Goal: Use online tool/utility: Utilize a website feature to perform a specific function

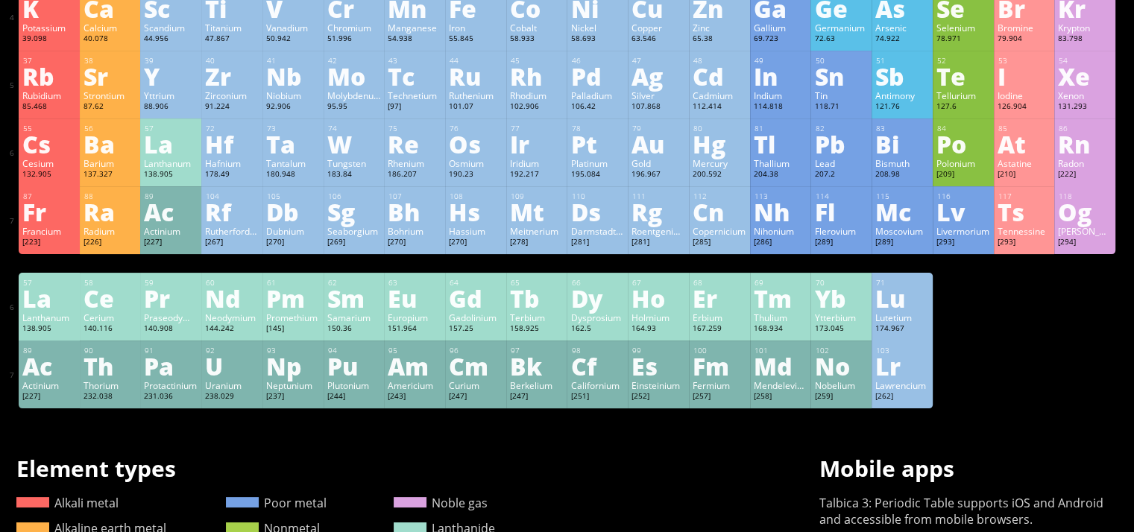
scroll to position [230, 0]
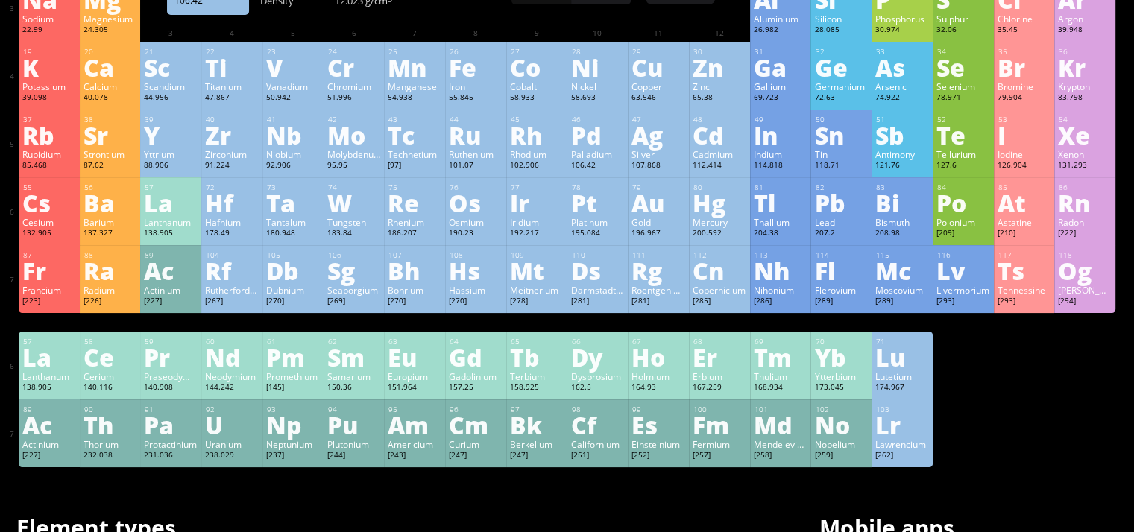
click at [596, 126] on div "Pd" at bounding box center [597, 135] width 54 height 24
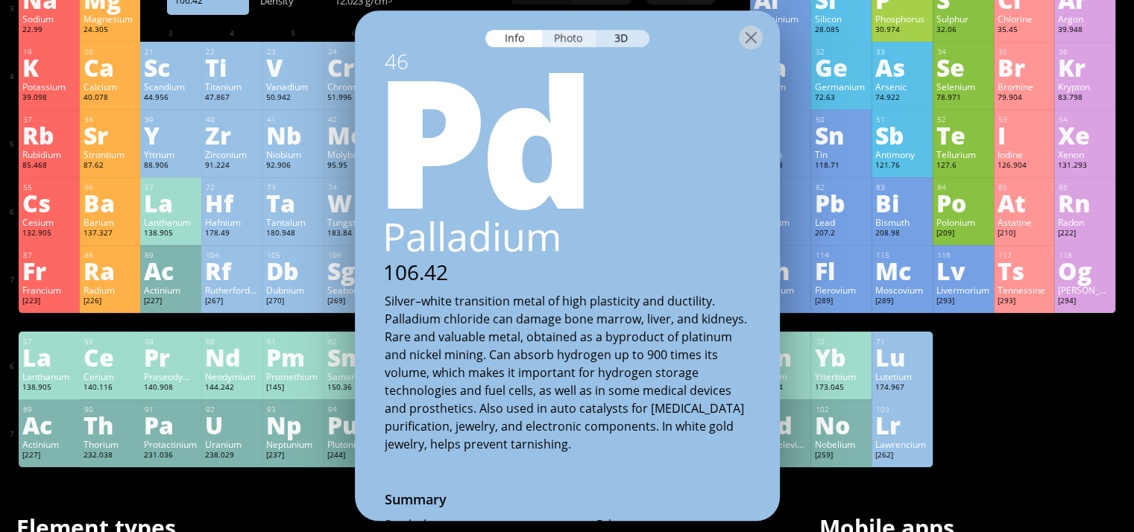
click at [558, 42] on div "Photo" at bounding box center [569, 38] width 54 height 17
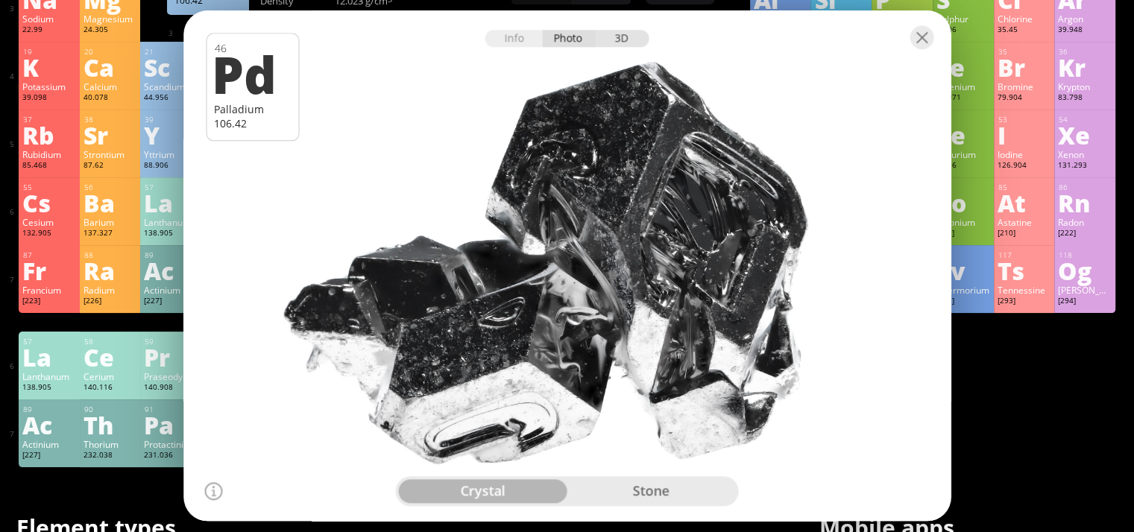
click at [618, 40] on div "3D" at bounding box center [623, 38] width 54 height 17
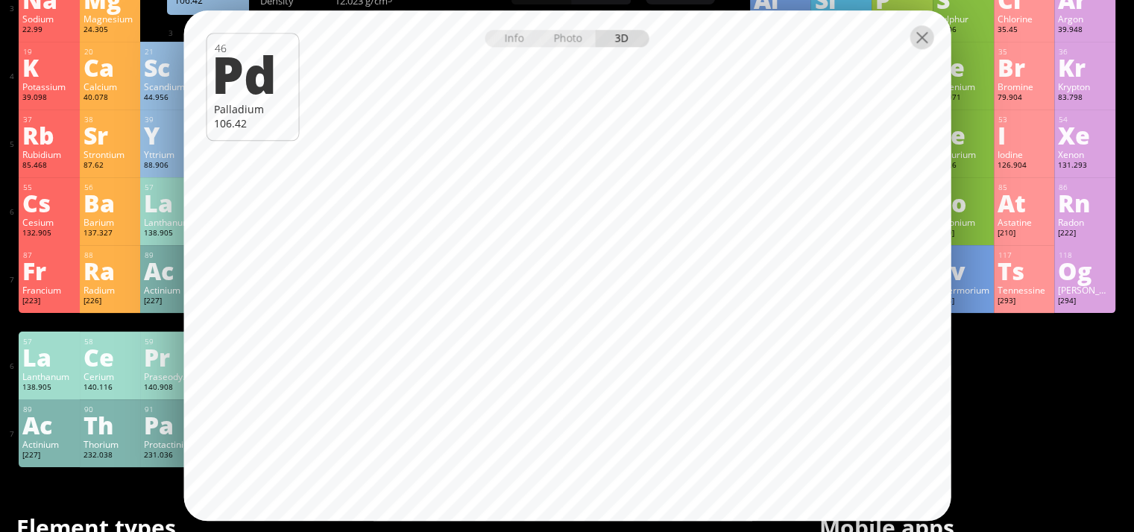
click at [922, 44] on div at bounding box center [922, 37] width 24 height 24
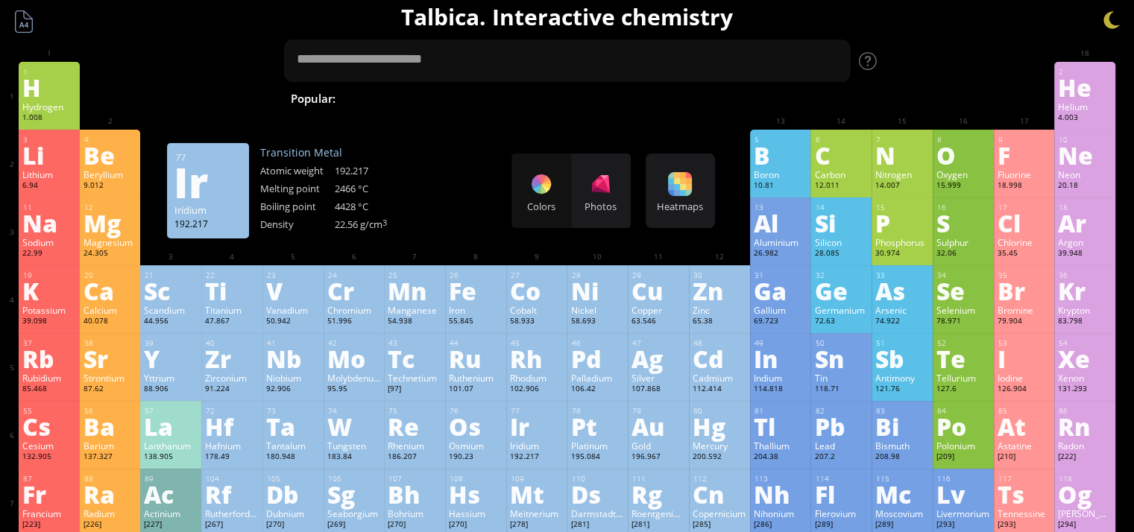
scroll to position [0, 0]
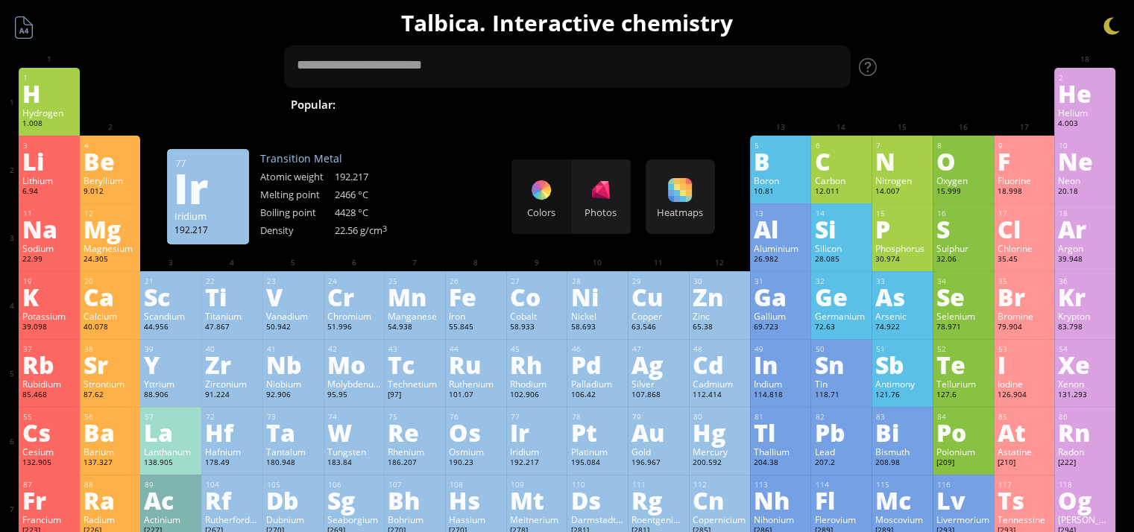
click at [542, 197] on div "Colors Photos" at bounding box center [571, 197] width 119 height 75
click at [550, 204] on div "Colors Photos" at bounding box center [571, 197] width 119 height 75
click at [596, 199] on div at bounding box center [601, 190] width 24 height 24
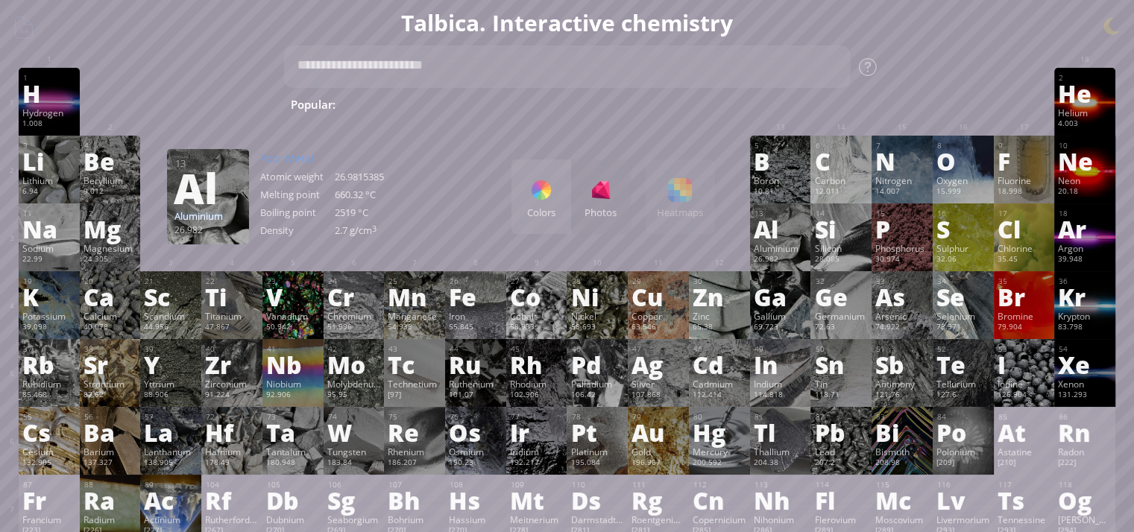
click at [686, 196] on div "Colors Photos Heatmaps Heatmaps Normal mode Melting point Boiling point Density…" at bounding box center [614, 197] width 204 height 75
click at [681, 199] on div "Colors Photos Heatmaps Heatmaps Normal mode Melting point Boiling point Density…" at bounding box center [614, 197] width 204 height 75
click at [537, 207] on div "Colors" at bounding box center [542, 212] width 60 height 13
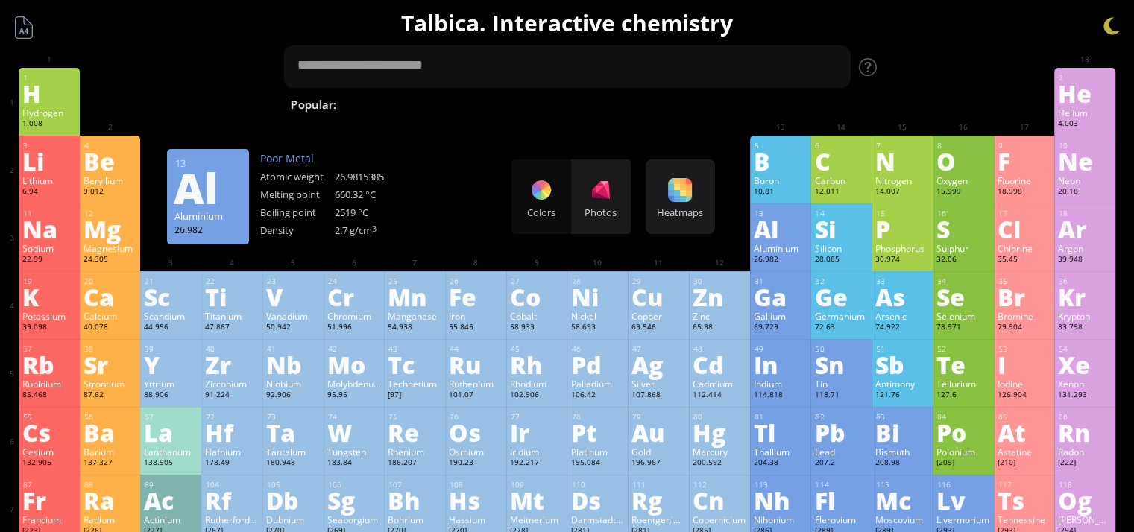
click at [613, 182] on div at bounding box center [601, 190] width 24 height 24
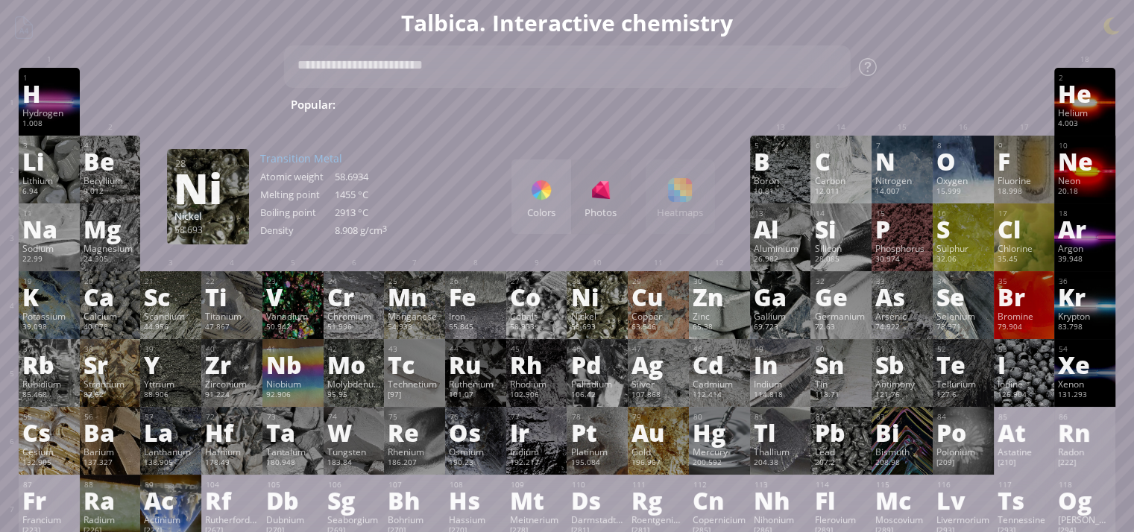
click at [611, 315] on div "Nickel" at bounding box center [597, 316] width 54 height 12
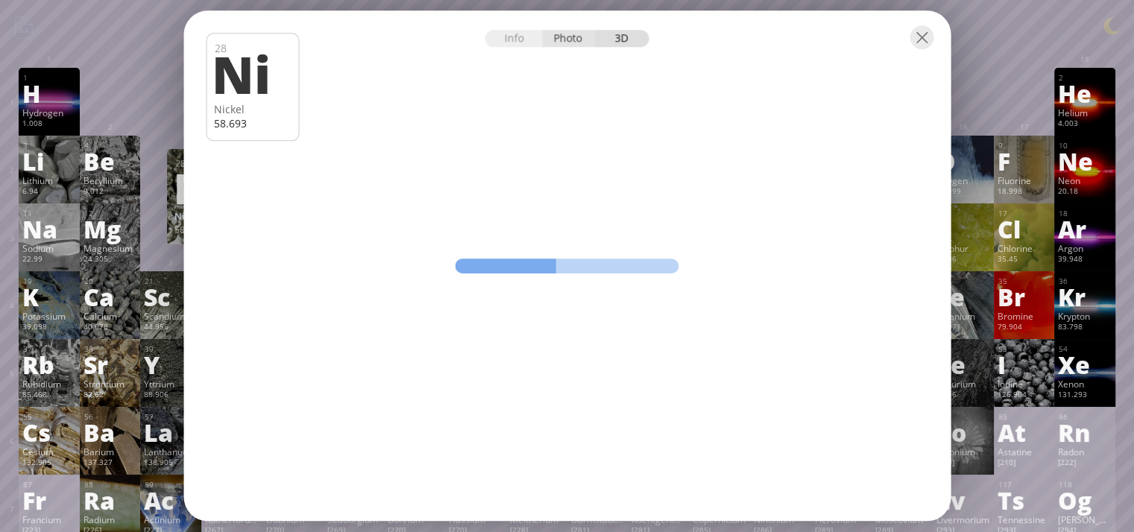
click at [557, 40] on div "Photo" at bounding box center [569, 38] width 54 height 17
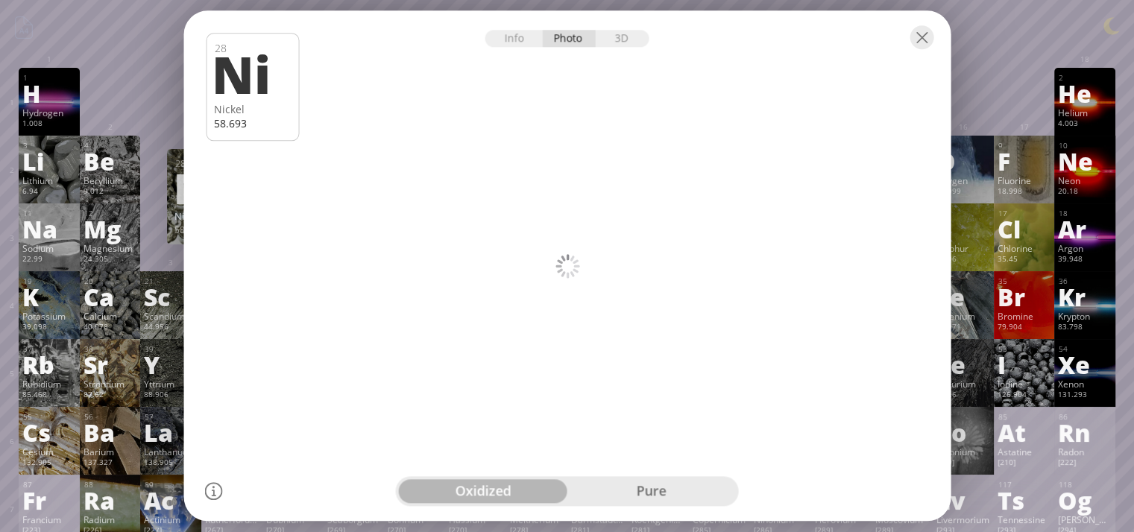
click at [213, 492] on div at bounding box center [213, 492] width 18 height 18
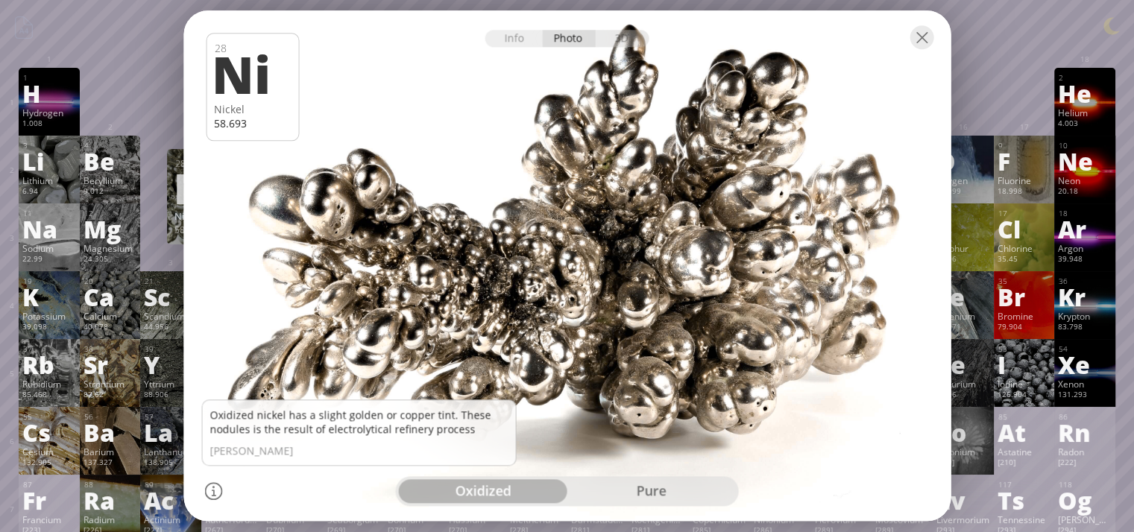
click at [213, 491] on div at bounding box center [213, 492] width 18 height 18
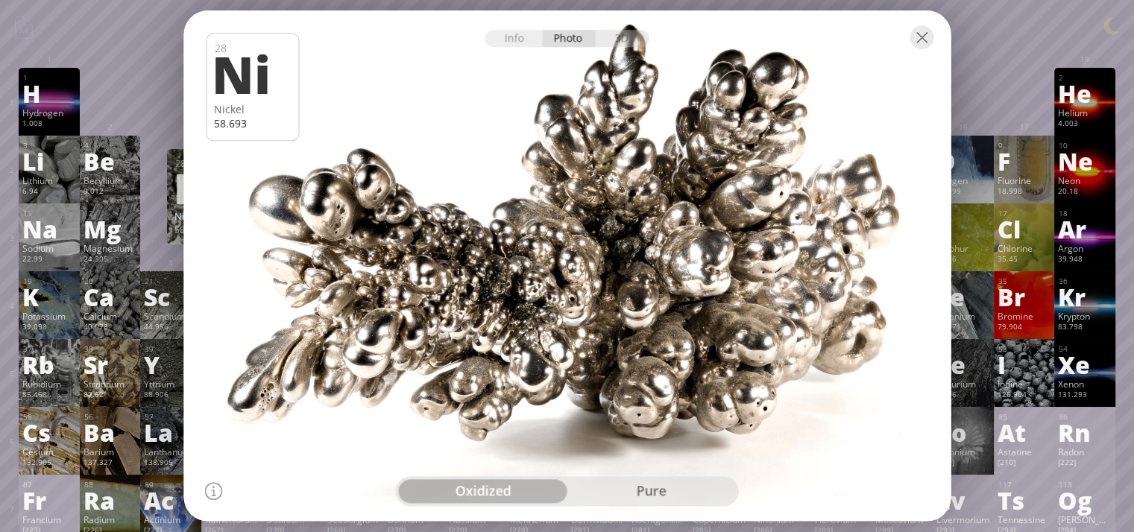
click at [689, 490] on div "pure" at bounding box center [651, 492] width 169 height 24
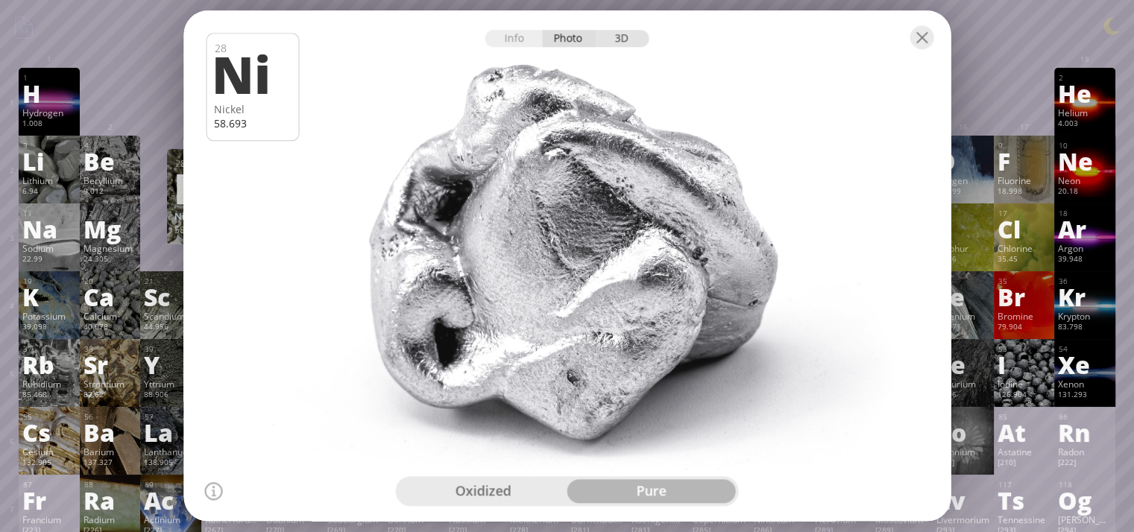
click at [638, 45] on div "3D" at bounding box center [623, 38] width 54 height 17
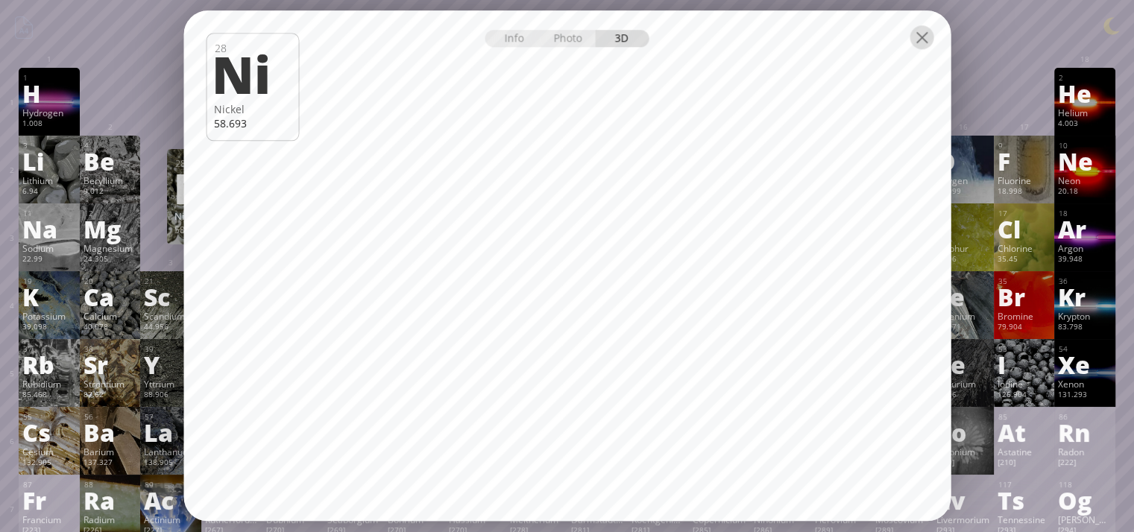
click at [928, 46] on div at bounding box center [922, 37] width 24 height 24
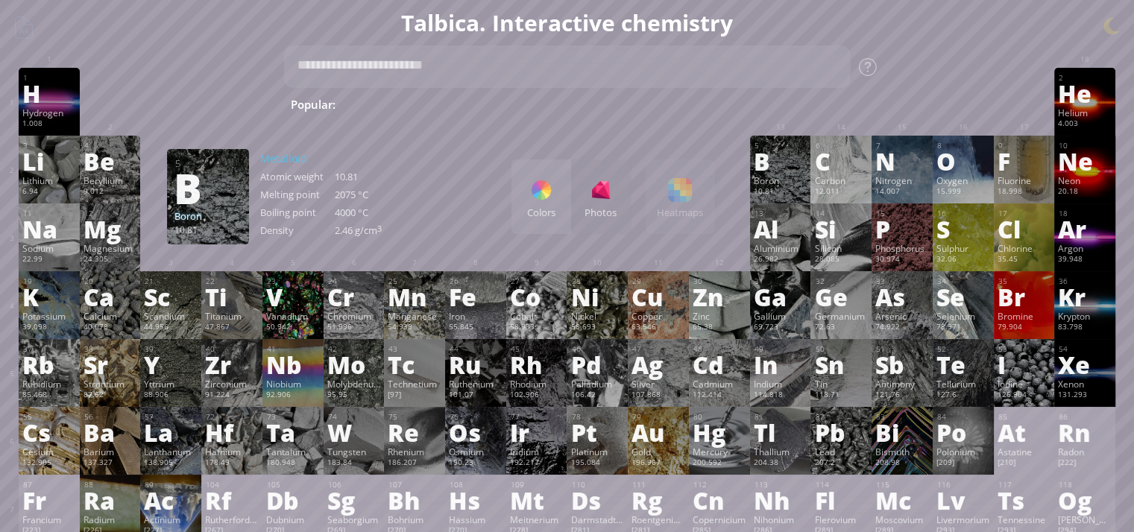
click at [655, 106] on span "H 2 SO 4 + NaOH" at bounding box center [702, 104] width 94 height 18
type textarea "**********"
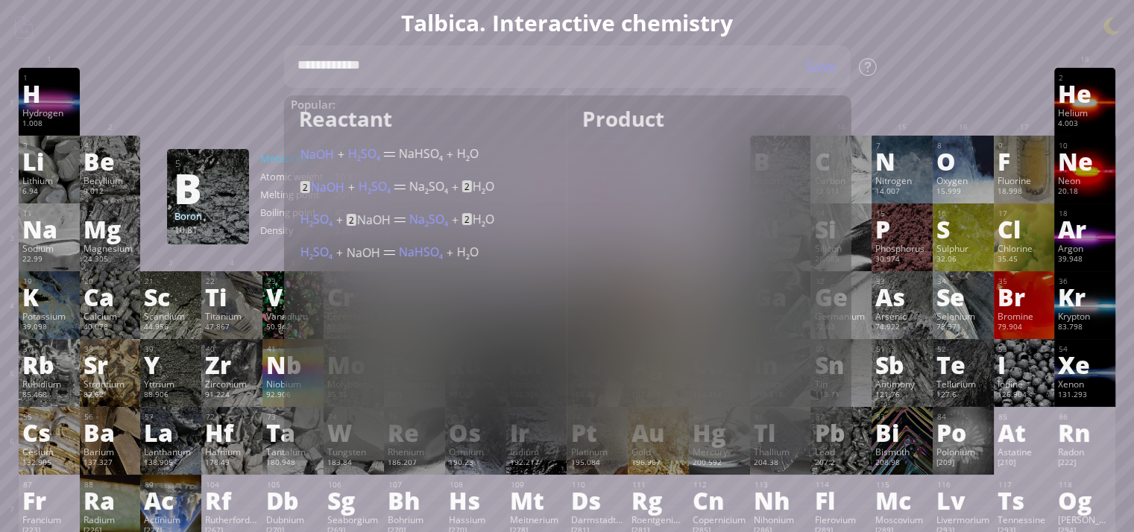
click at [829, 69] on div "Solve" at bounding box center [813, 67] width 75 height 16
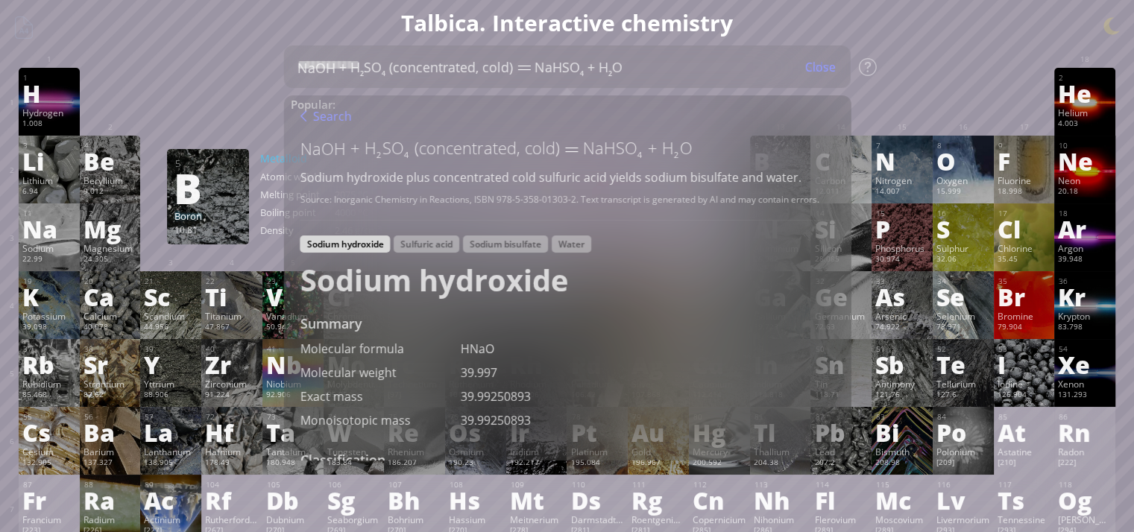
click at [830, 66] on div "Close" at bounding box center [820, 66] width 60 height 19
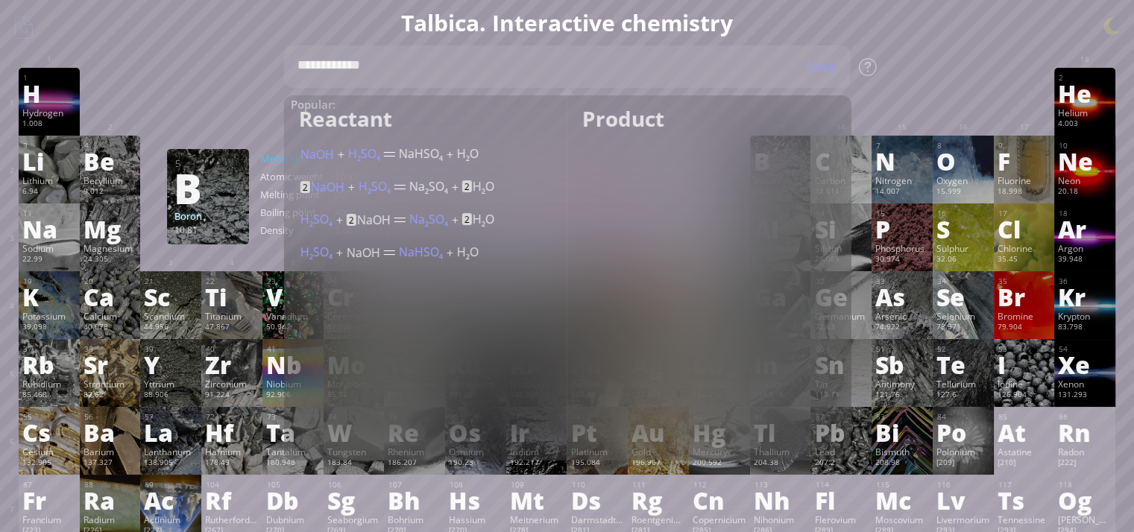
click at [830, 67] on div "Solve" at bounding box center [813, 67] width 75 height 16
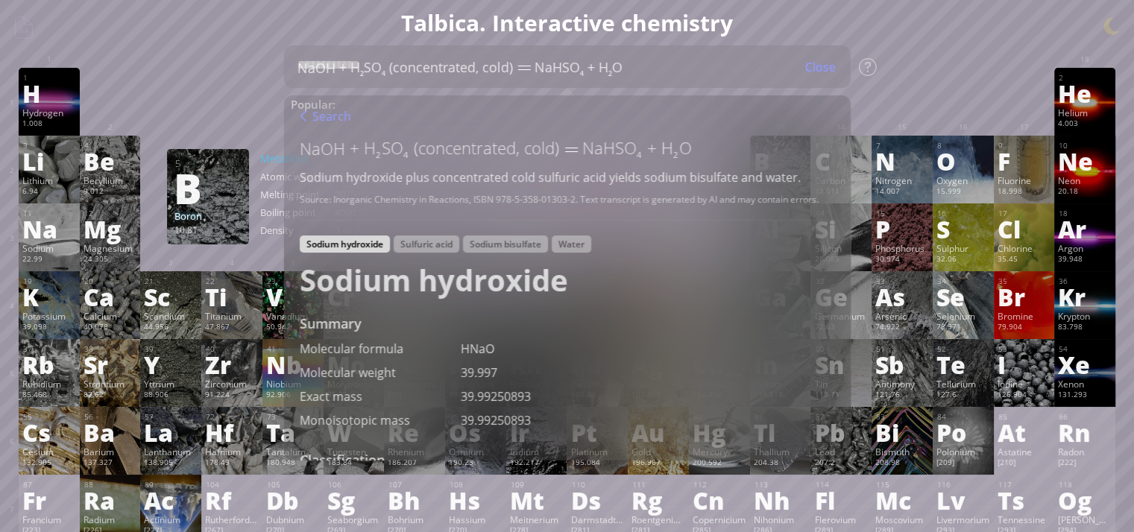
click at [929, 75] on div at bounding box center [902, 79] width 54 height 12
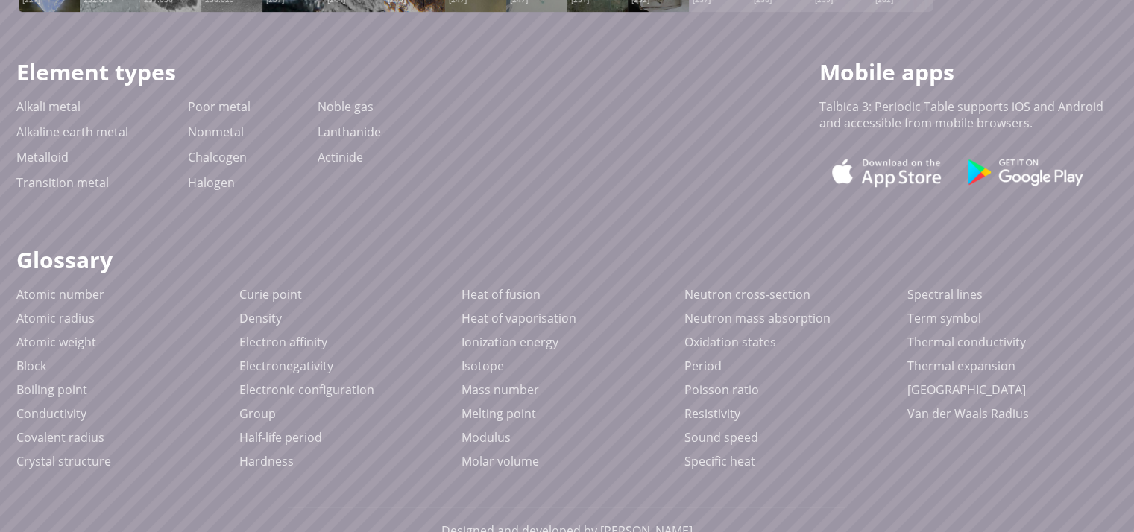
scroll to position [597, 0]
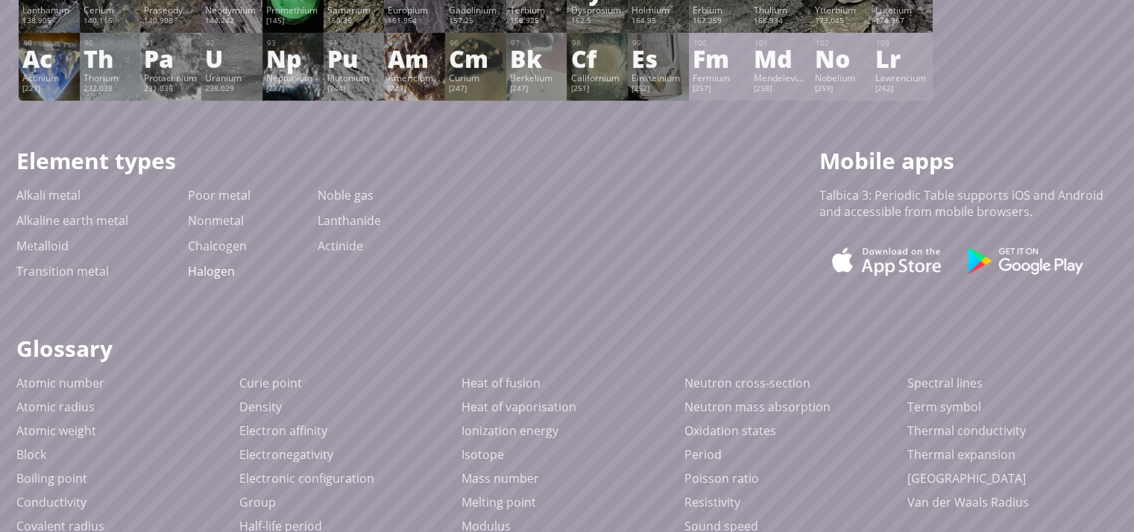
click at [225, 280] on link "Halogen" at bounding box center [211, 271] width 47 height 16
click at [711, 437] on link "Oxidation states" at bounding box center [731, 431] width 92 height 16
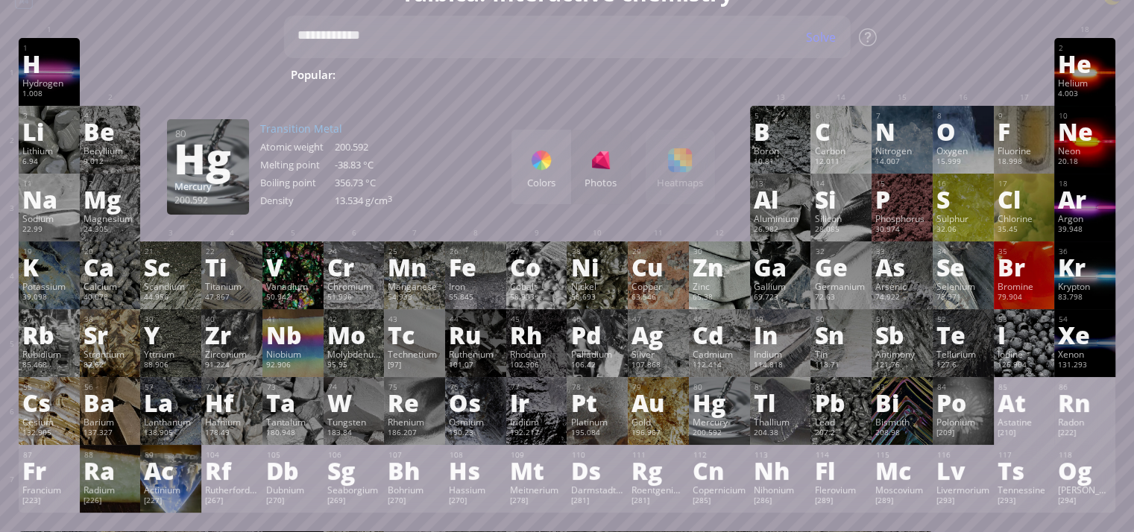
scroll to position [0, 0]
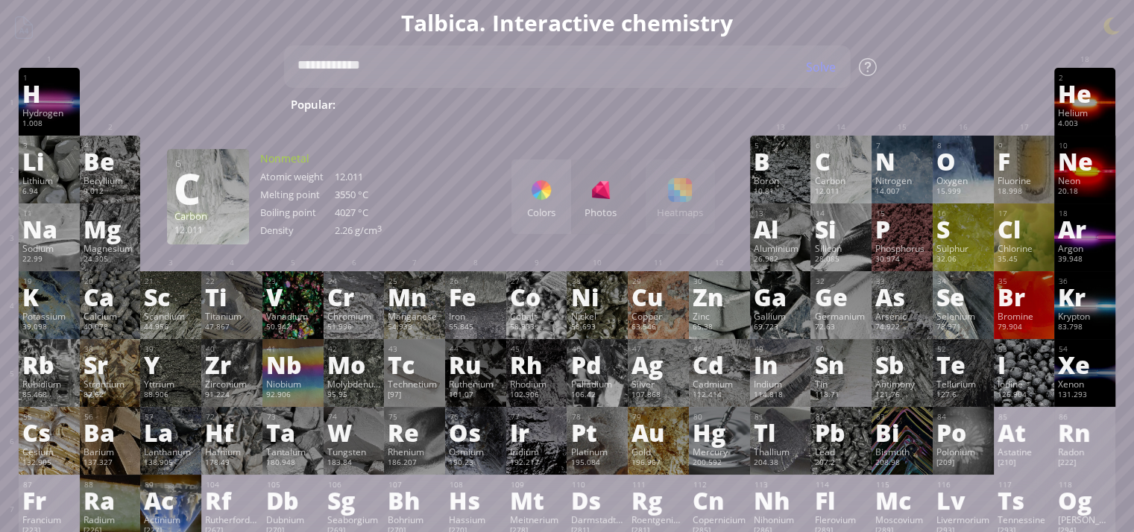
click at [876, 65] on div at bounding box center [868, 67] width 18 height 18
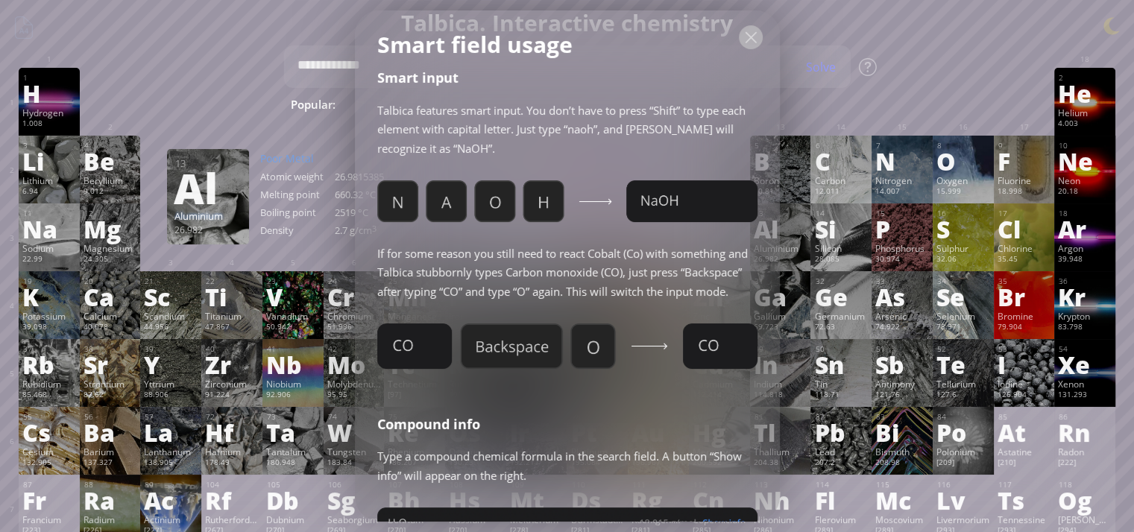
click at [755, 36] on div at bounding box center [751, 37] width 24 height 24
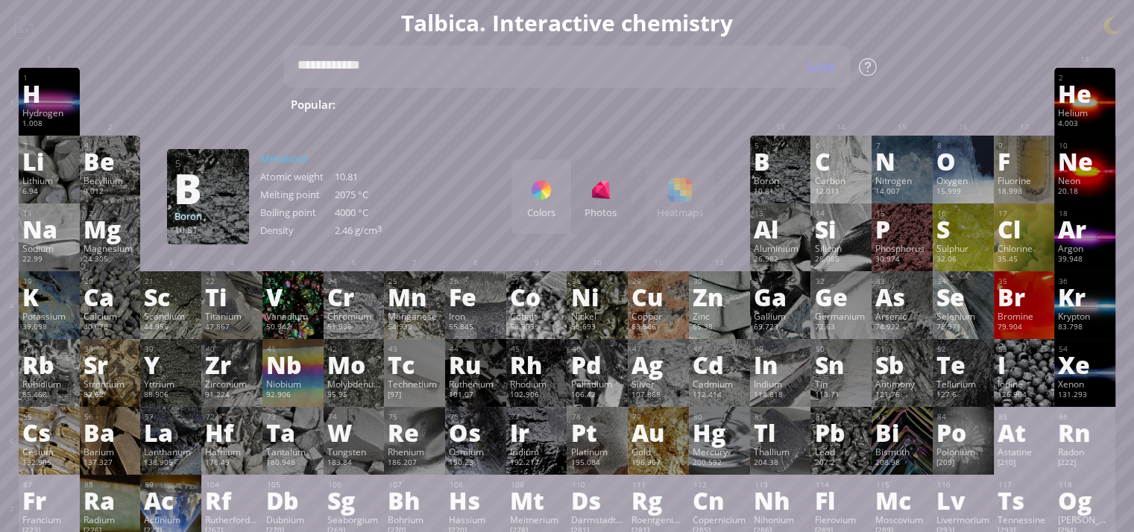
click at [877, 72] on div at bounding box center [868, 67] width 18 height 18
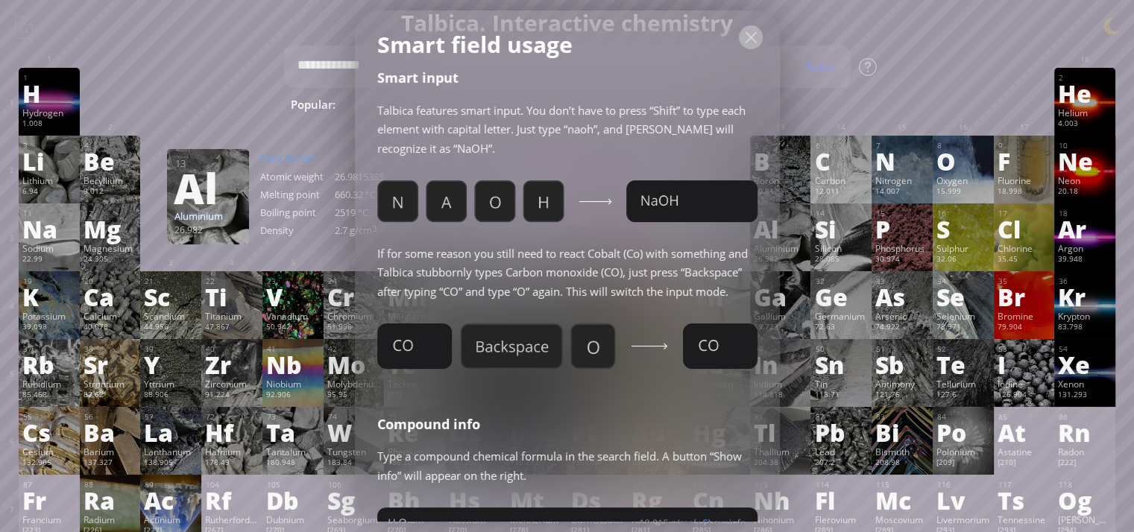
click at [752, 37] on div at bounding box center [751, 37] width 24 height 24
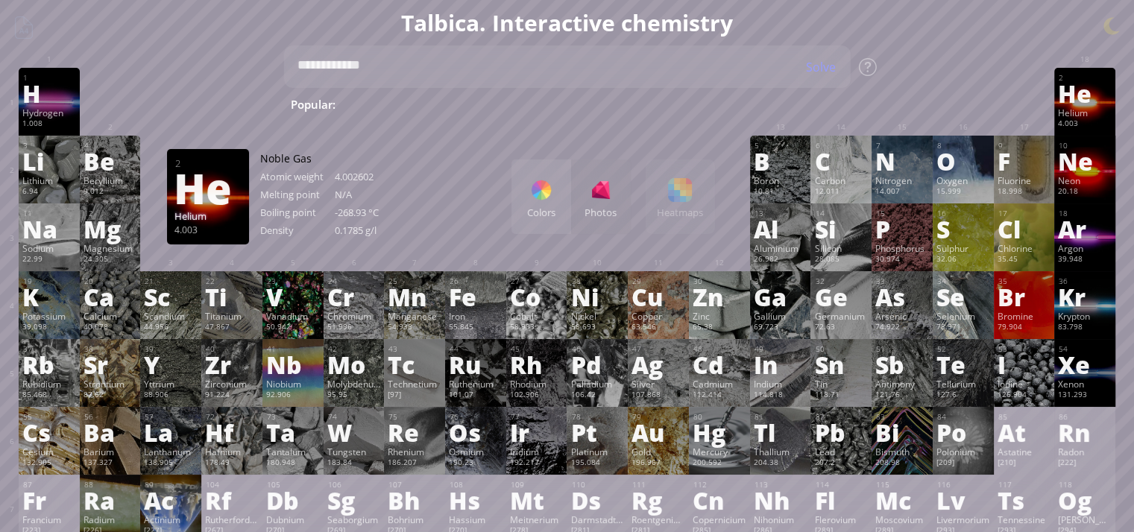
click at [1110, 32] on h1 "Talbica. Interactive chemistry" at bounding box center [566, 22] width 1119 height 31
click at [1113, 26] on h1 "Talbica. Interactive chemistry" at bounding box center [566, 22] width 1119 height 31
click at [553, 193] on div at bounding box center [541, 190] width 24 height 24
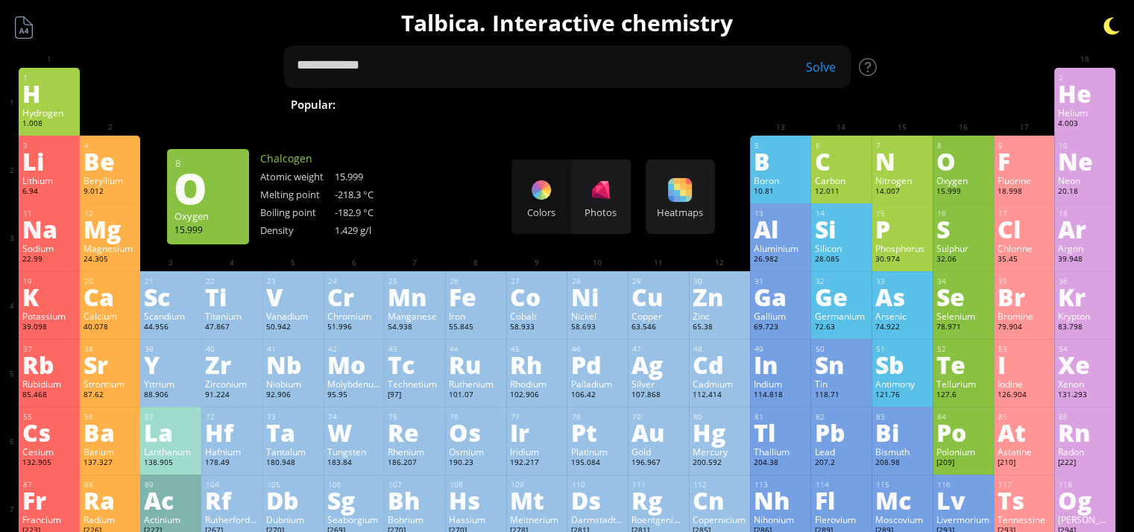
click at [1115, 30] on div at bounding box center [1112, 26] width 22 height 22
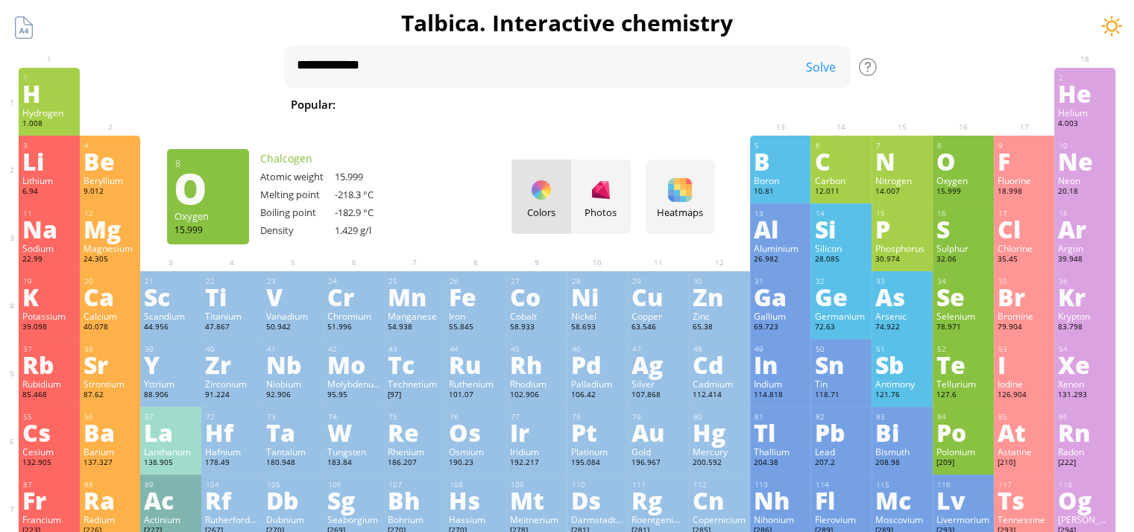
click at [1113, 19] on div at bounding box center [1112, 26] width 22 height 22
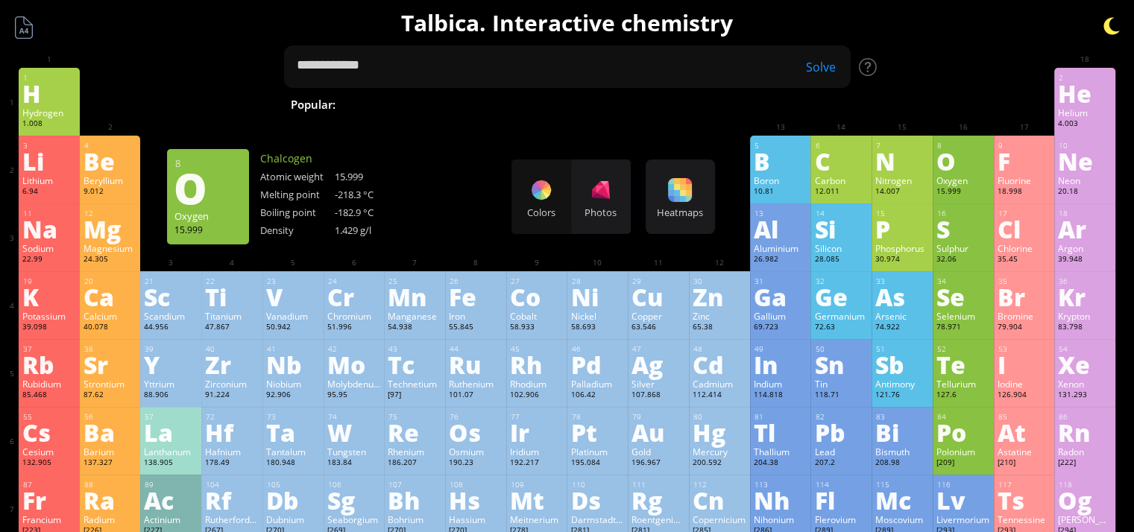
click at [1113, 26] on div at bounding box center [1112, 26] width 22 height 22
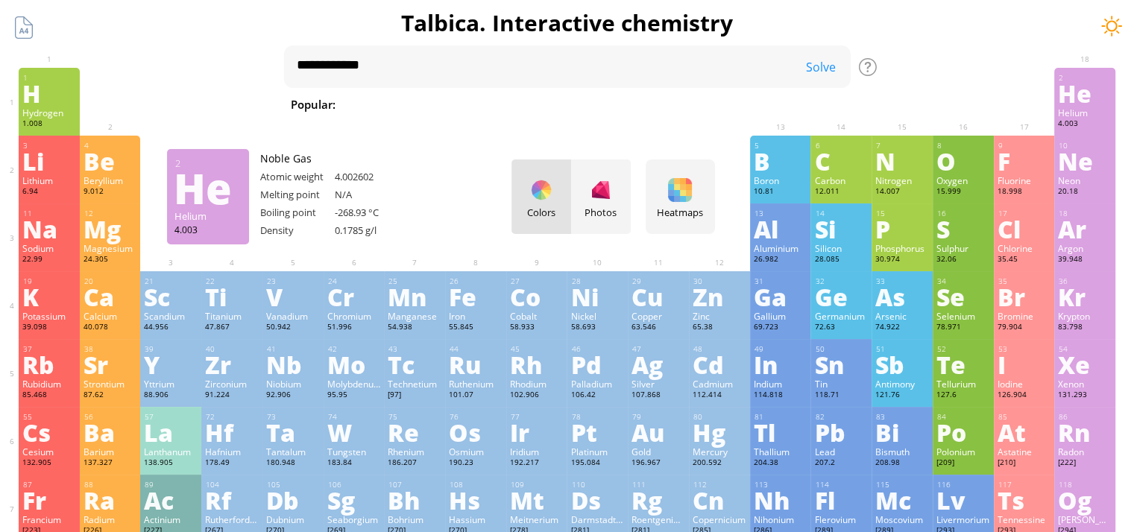
click at [1110, 32] on div at bounding box center [1112, 26] width 22 height 22
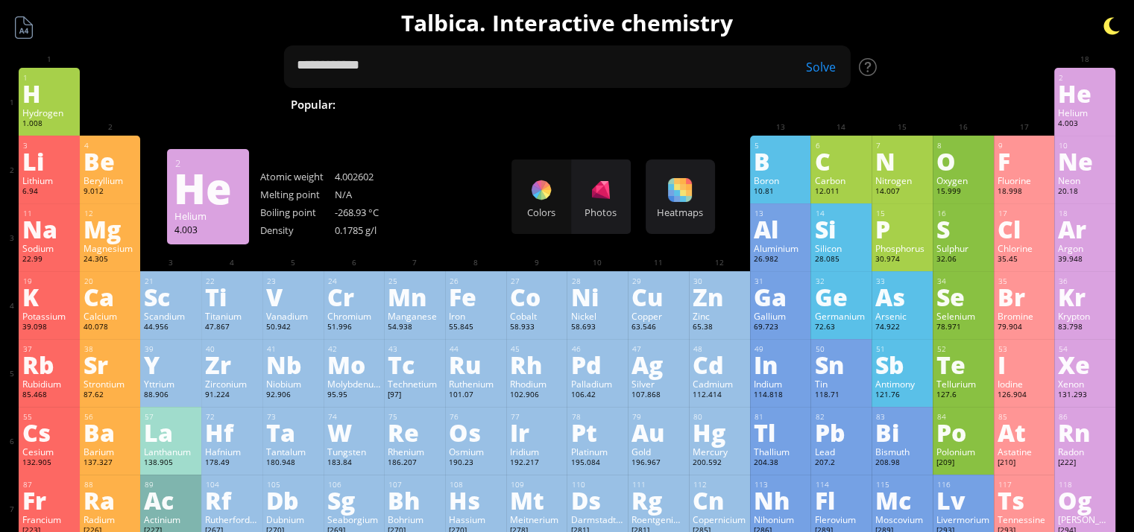
click at [1111, 23] on div at bounding box center [1112, 26] width 22 height 22
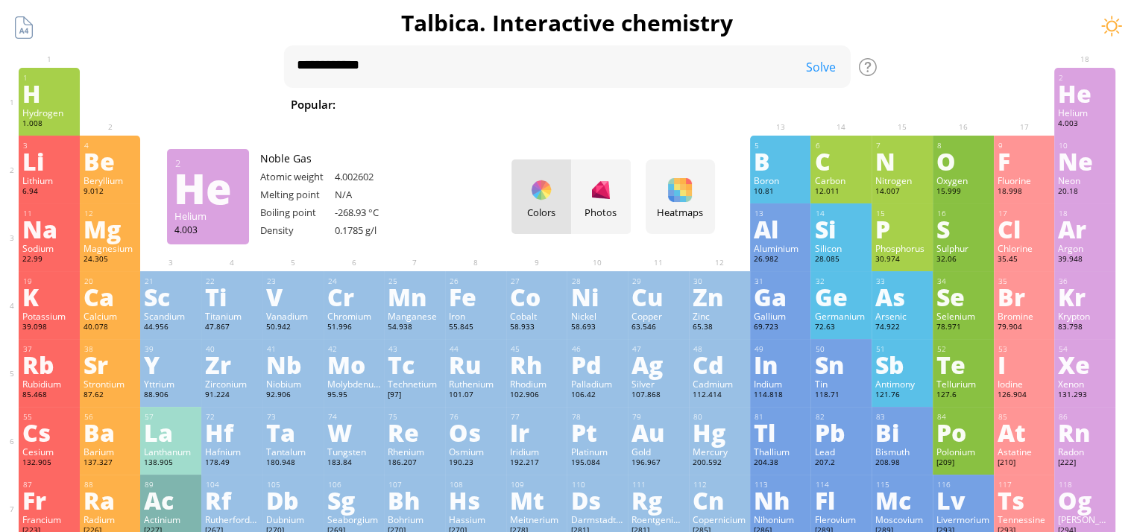
click at [1113, 38] on h1 "Talbica. Interactive chemistry" at bounding box center [566, 22] width 1119 height 31
click at [1113, 32] on div at bounding box center [1112, 26] width 22 height 22
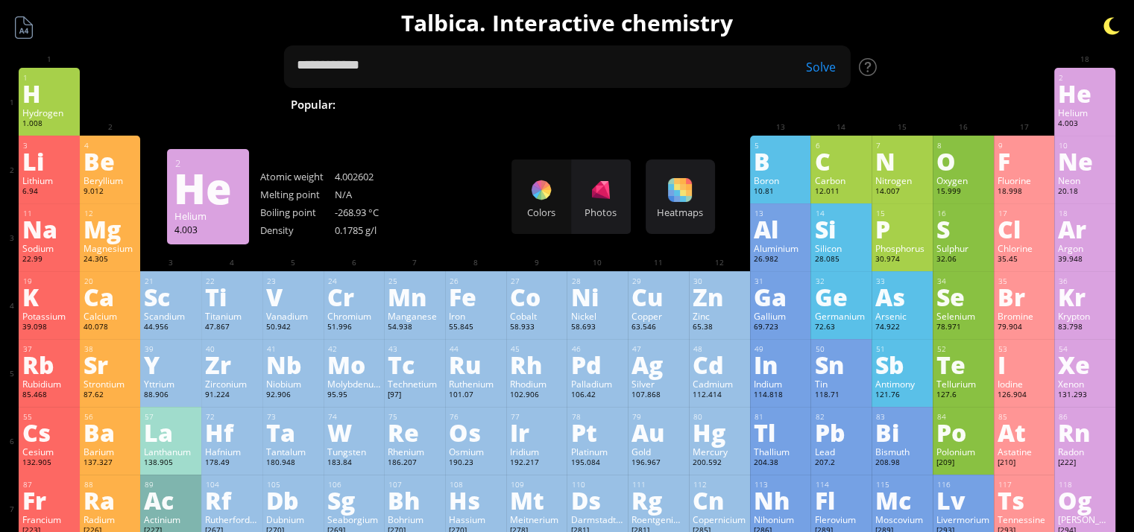
click at [1113, 25] on div at bounding box center [1112, 26] width 22 height 22
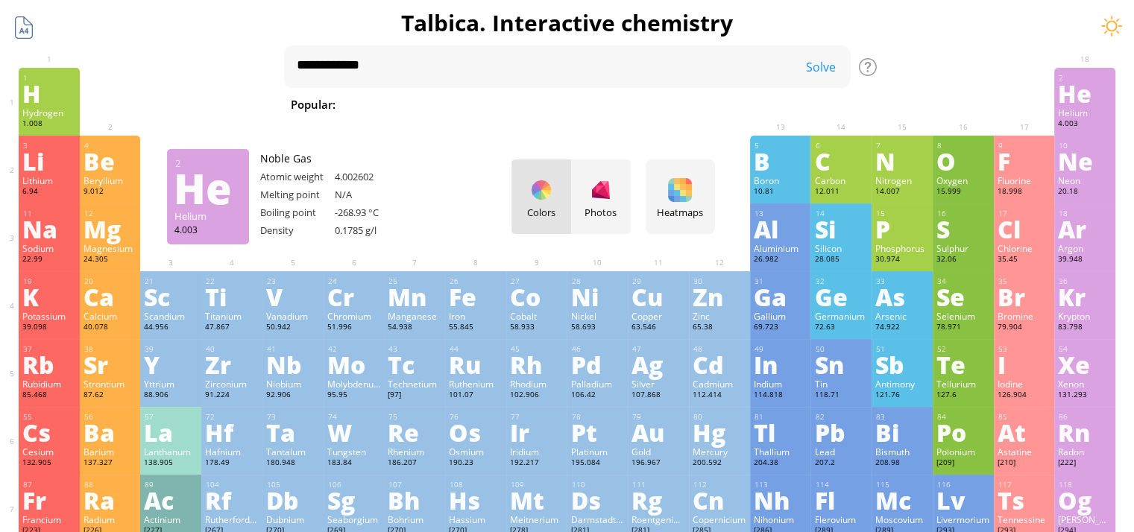
click at [24, 31] on div at bounding box center [24, 27] width 28 height 28
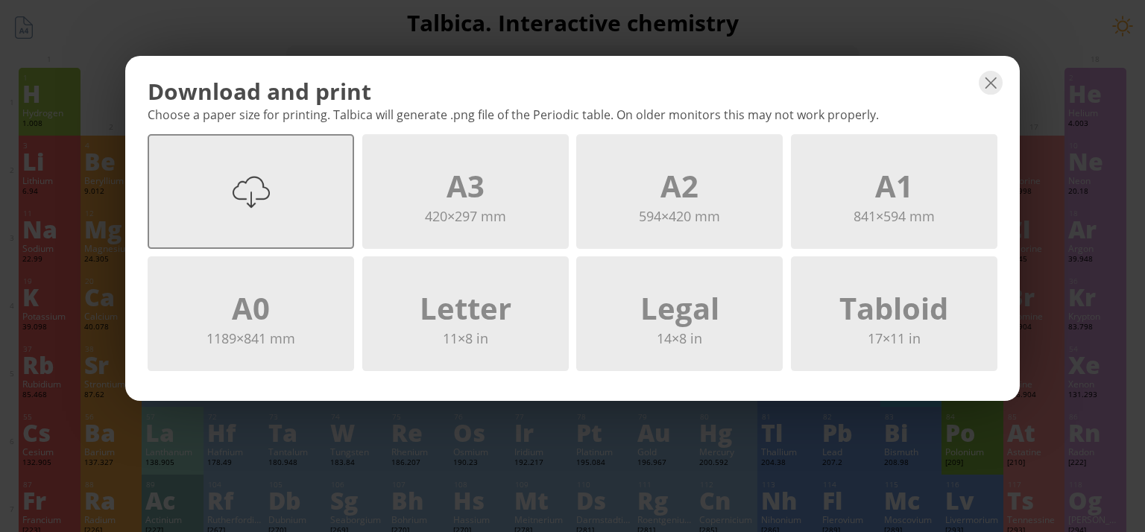
click at [245, 196] on div at bounding box center [251, 191] width 37 height 37
click at [992, 81] on div at bounding box center [991, 83] width 24 height 24
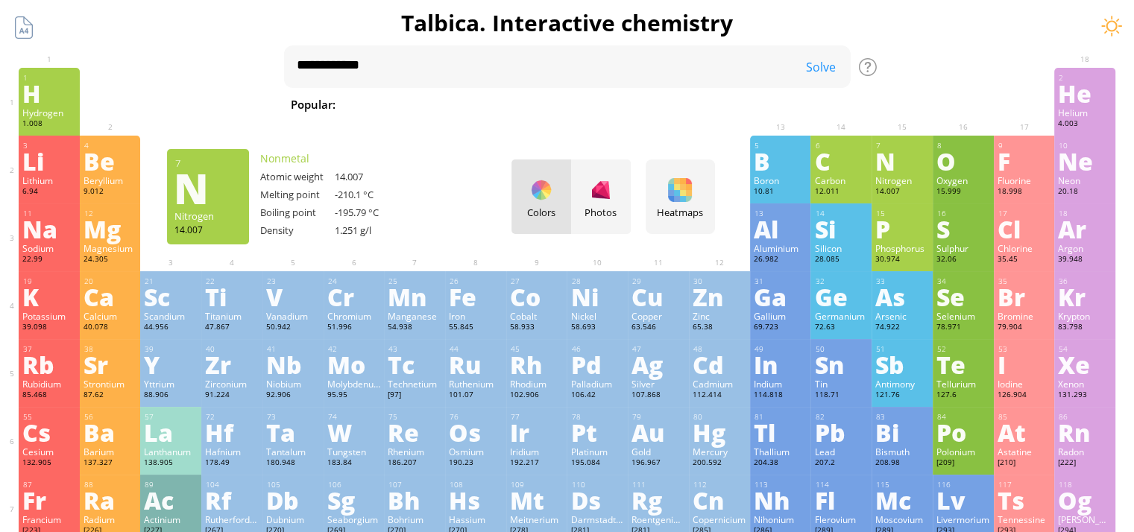
click at [836, 66] on div "Solve" at bounding box center [813, 67] width 75 height 16
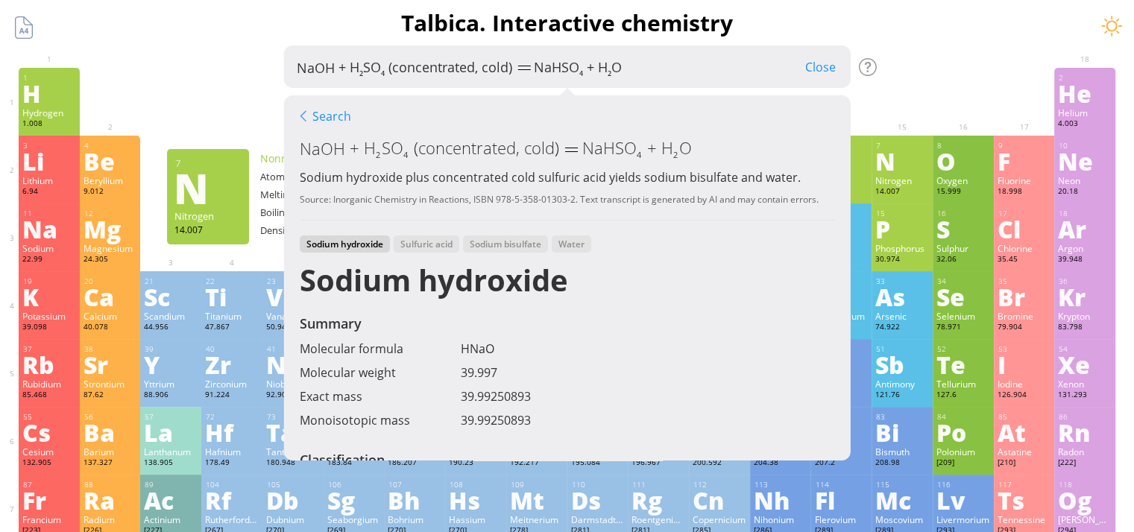
click at [834, 67] on div "Close" at bounding box center [820, 66] width 60 height 19
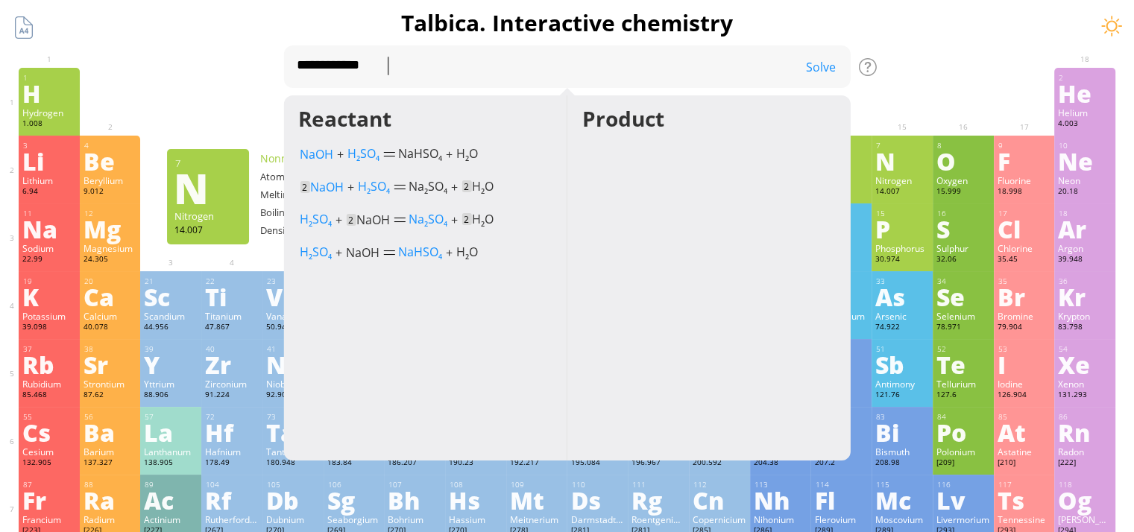
click at [834, 67] on div "Solve" at bounding box center [813, 67] width 75 height 16
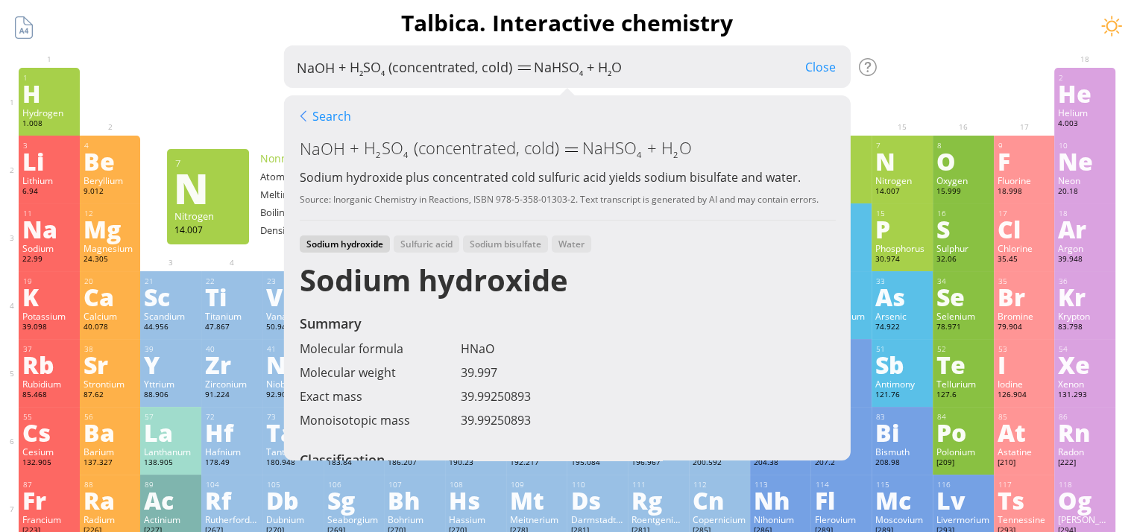
click at [982, 72] on div at bounding box center [963, 79] width 61 height 22
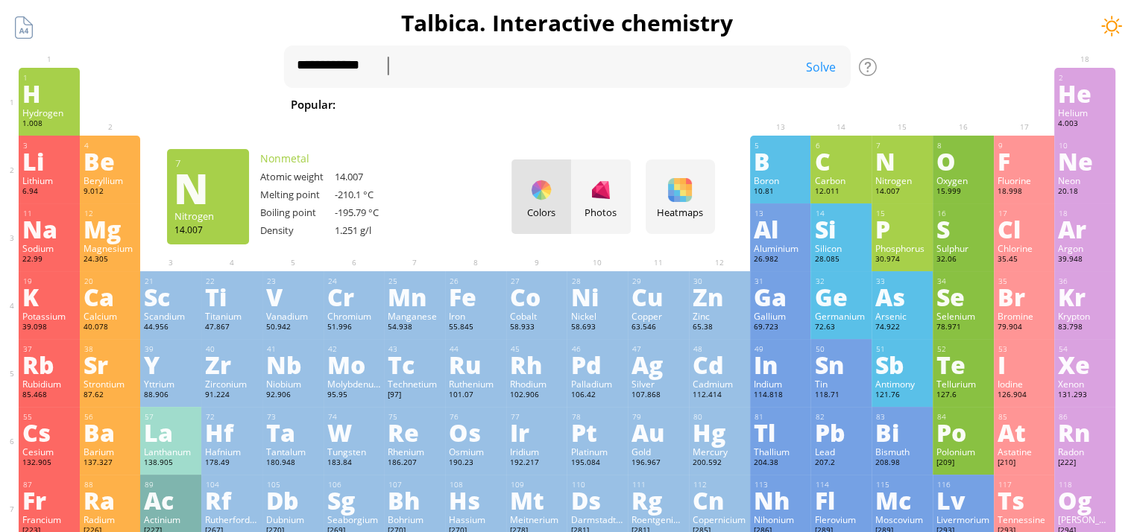
click at [1122, 23] on div at bounding box center [1112, 26] width 22 height 22
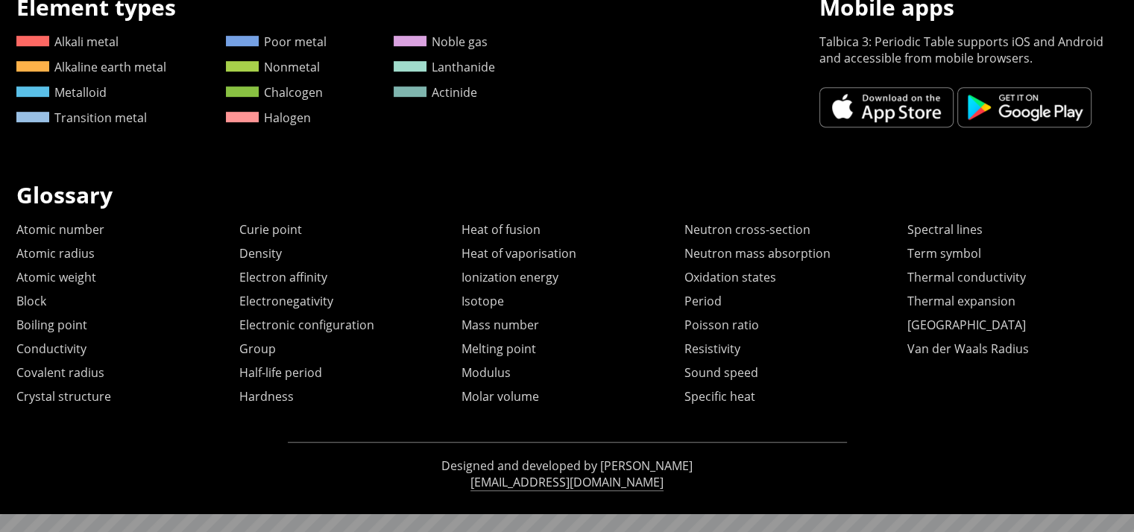
scroll to position [752, 0]
